Goal: Task Accomplishment & Management: Manage account settings

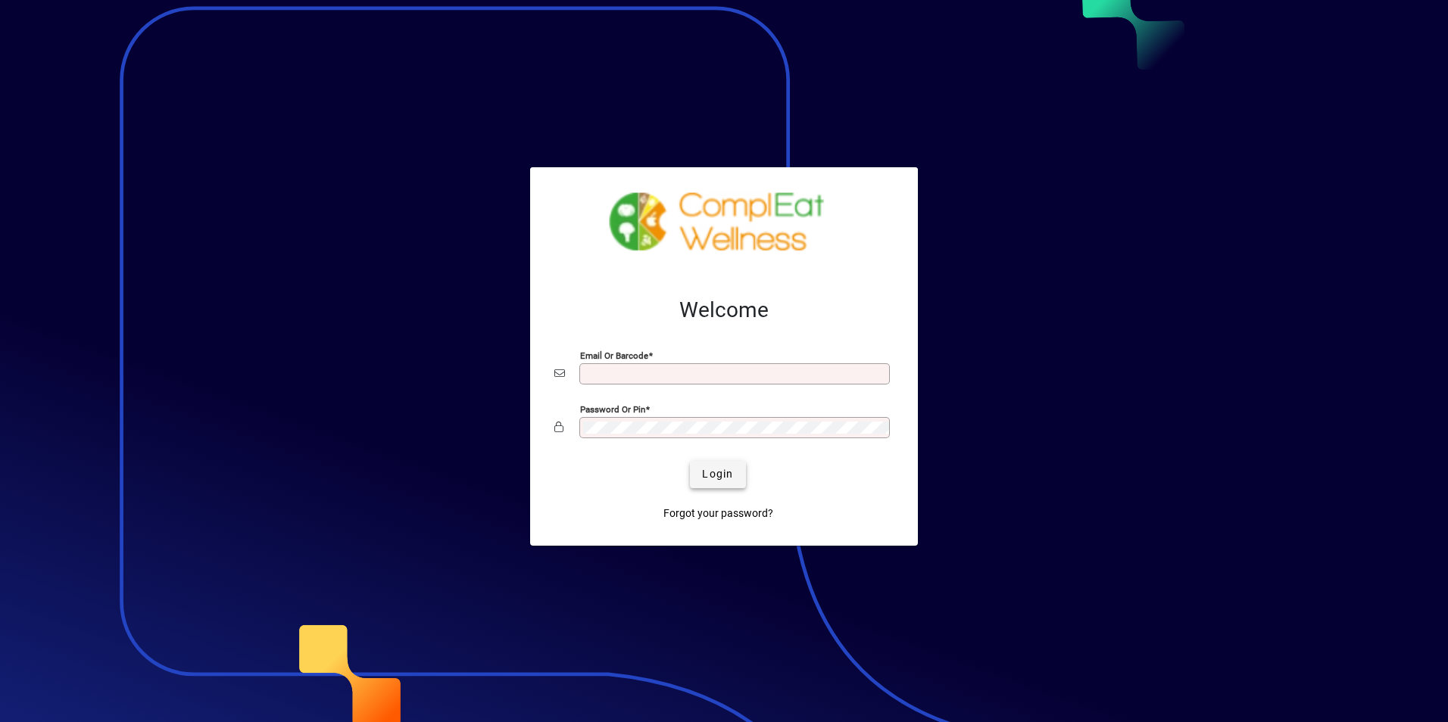
type input "**********"
click at [725, 468] on span "Login" at bounding box center [717, 474] width 31 height 16
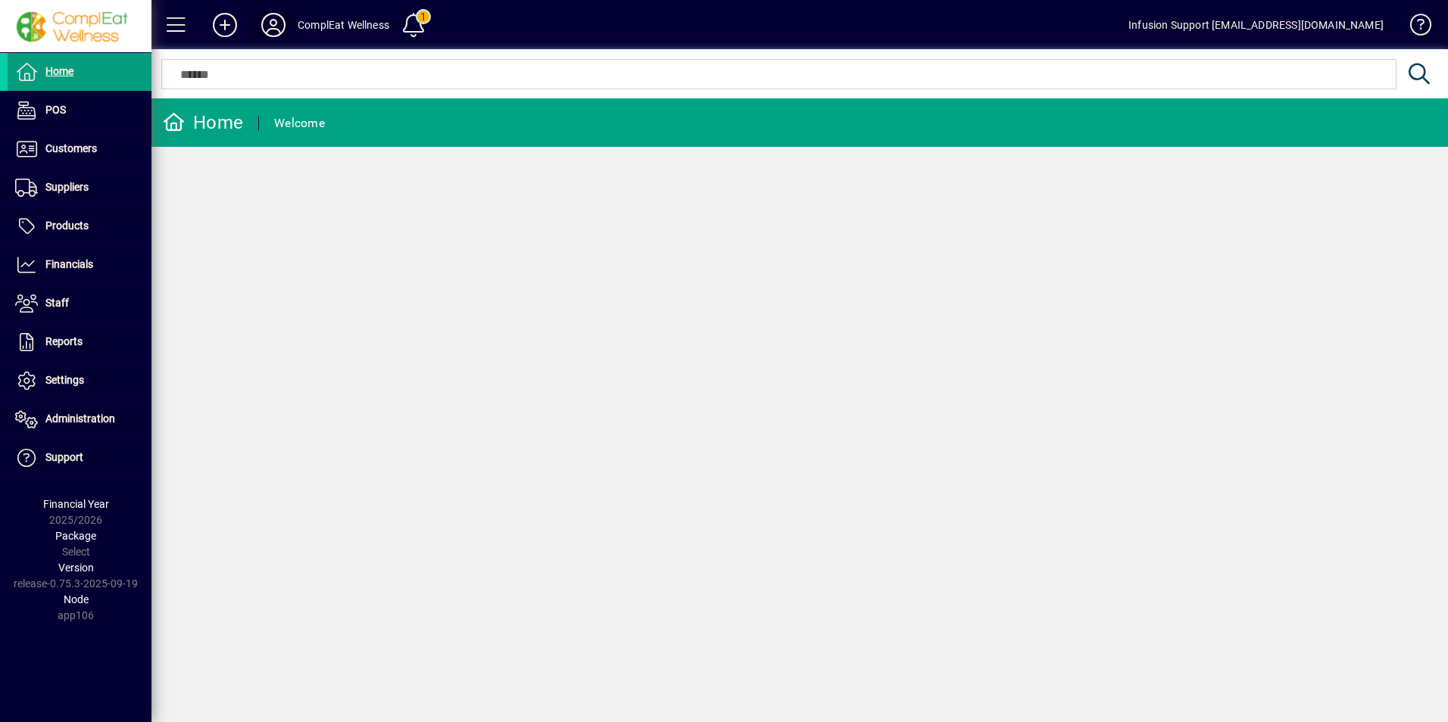
click at [270, 27] on icon at bounding box center [273, 25] width 30 height 24
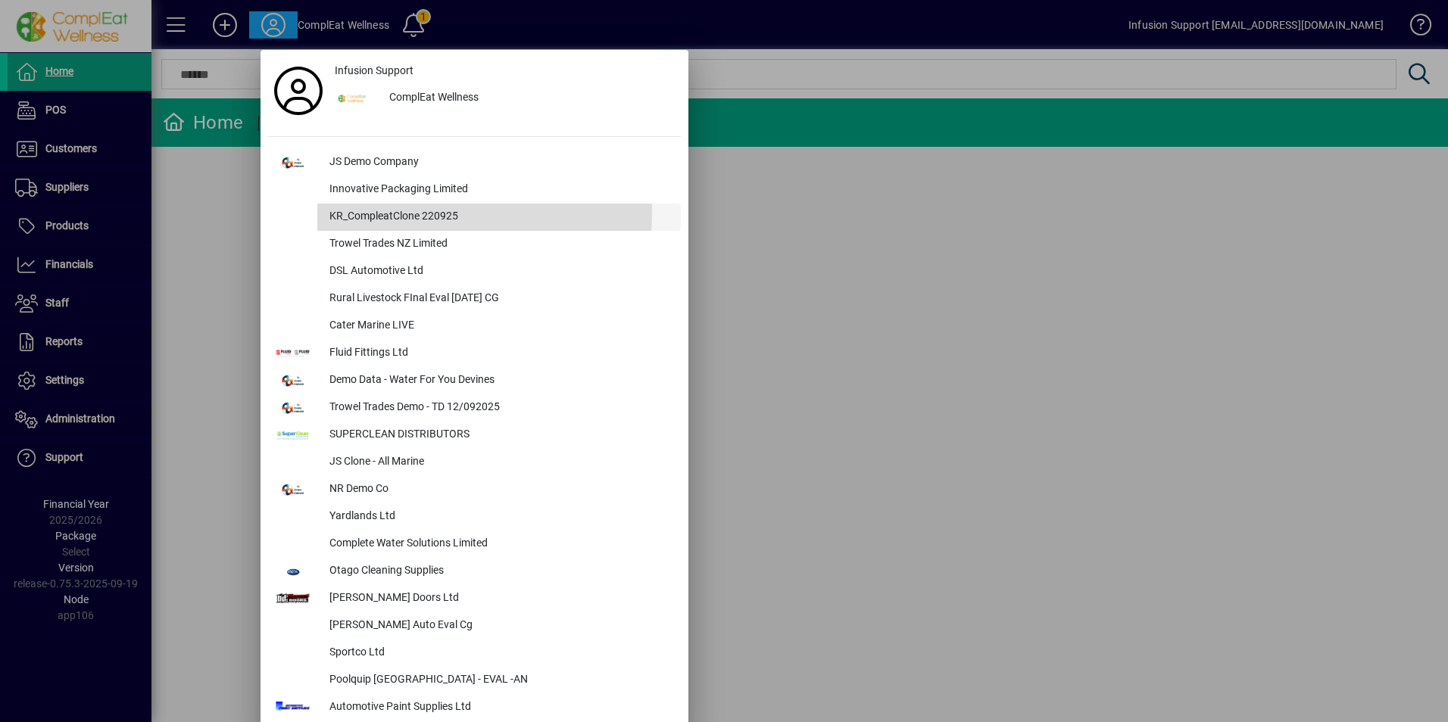
click at [369, 211] on div "KR_CompleatClone 220925" at bounding box center [498, 217] width 363 height 27
